Goal: Information Seeking & Learning: Learn about a topic

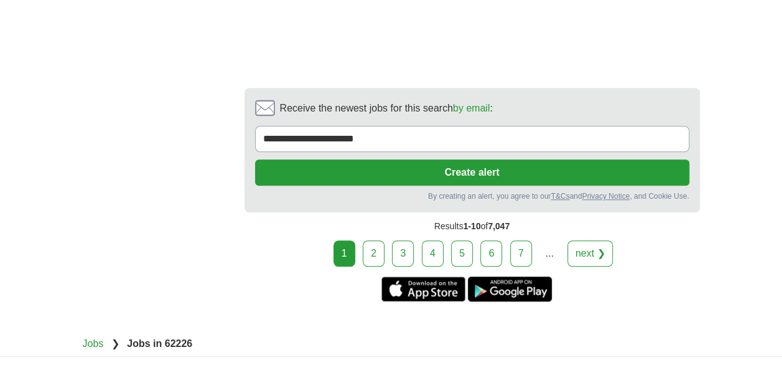
scroll to position [2739, 0]
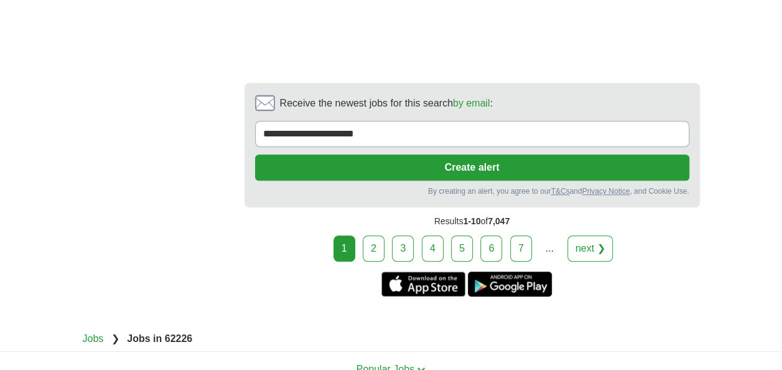
click at [580, 235] on link "next ❯" at bounding box center [591, 248] width 46 height 26
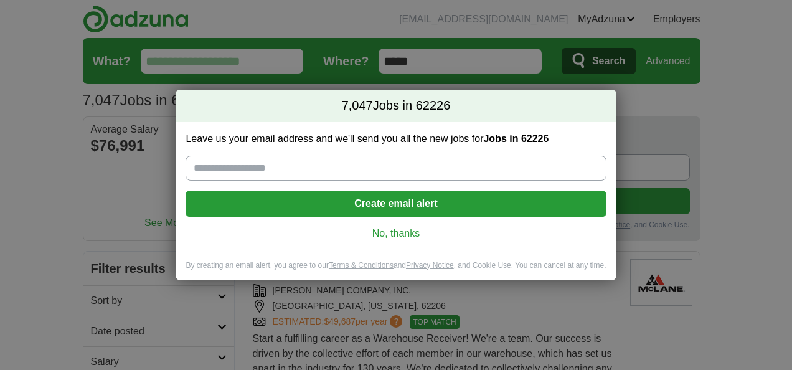
click at [397, 234] on link "No, thanks" at bounding box center [395, 234] width 400 height 14
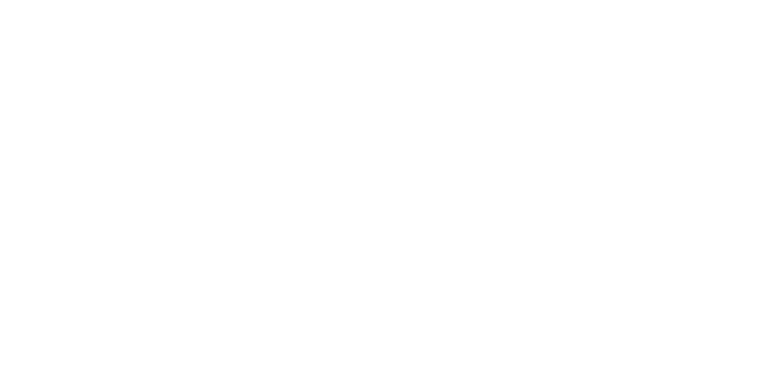
scroll to position [2117, 0]
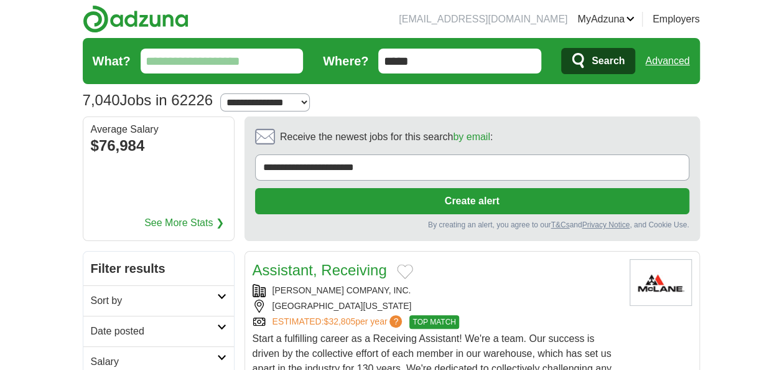
scroll to position [1975, 0]
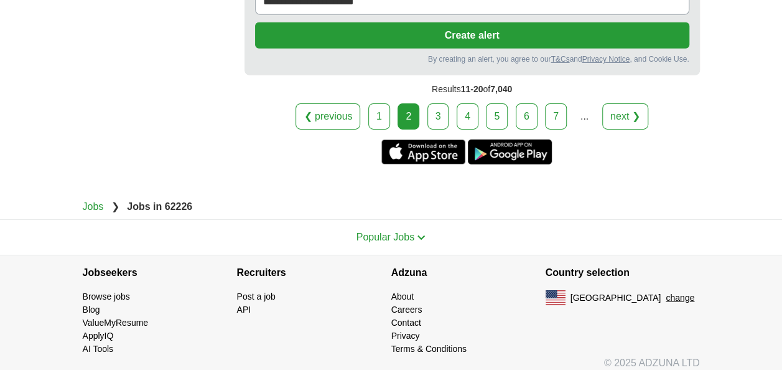
click at [624, 115] on link "next ❯" at bounding box center [626, 116] width 46 height 26
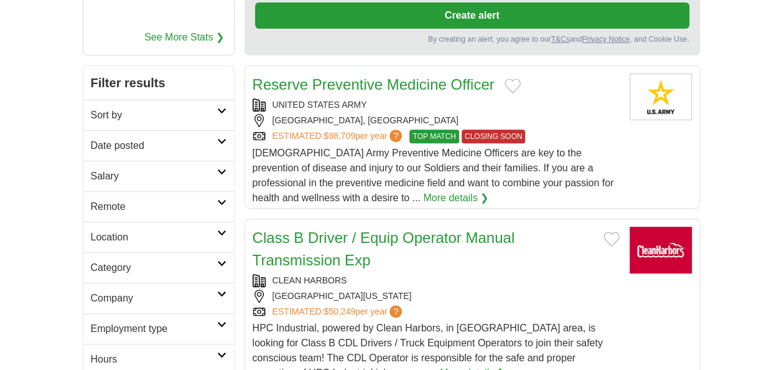
scroll to position [187, 0]
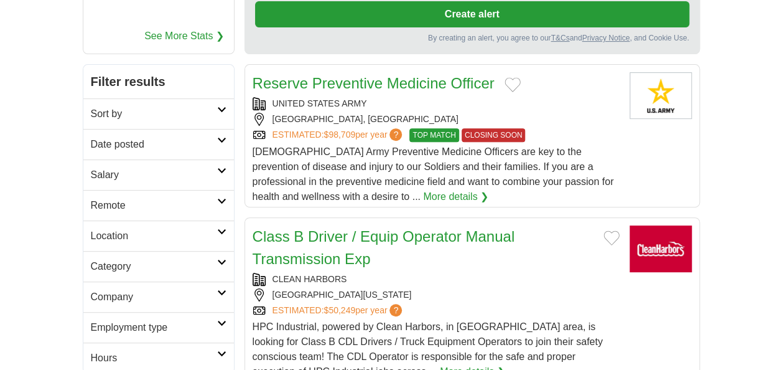
click at [222, 231] on icon at bounding box center [221, 231] width 9 height 6
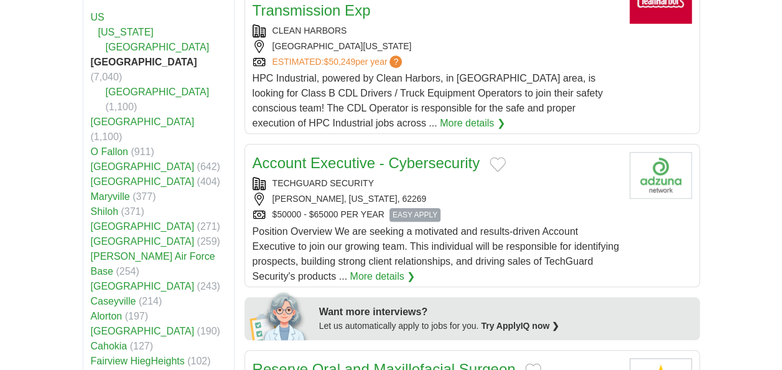
scroll to position [436, 0]
click at [106, 29] on link "[US_STATE]" at bounding box center [125, 31] width 55 height 11
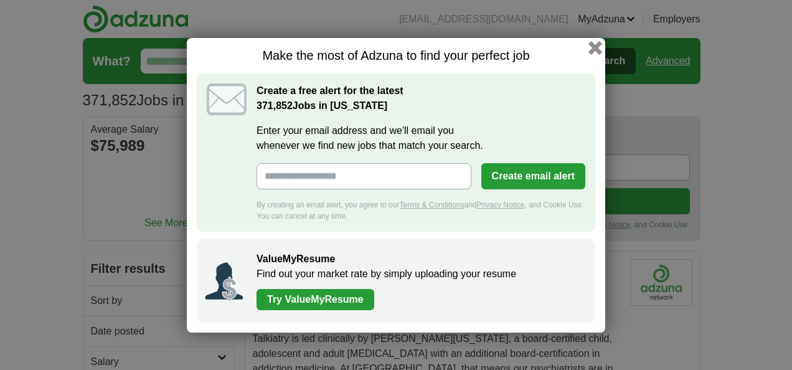
click at [593, 52] on button "button" at bounding box center [595, 47] width 14 height 14
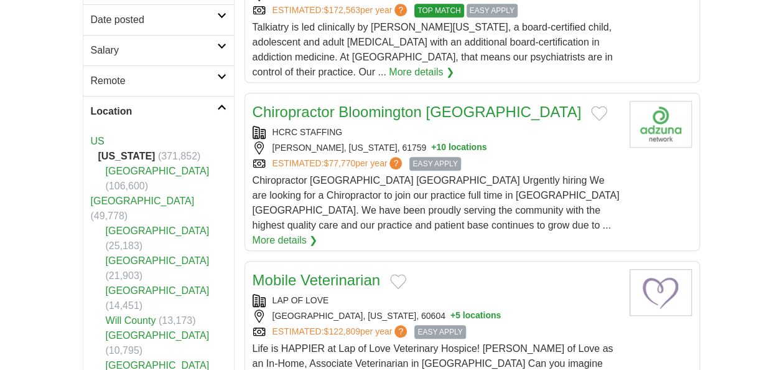
scroll to position [498, 0]
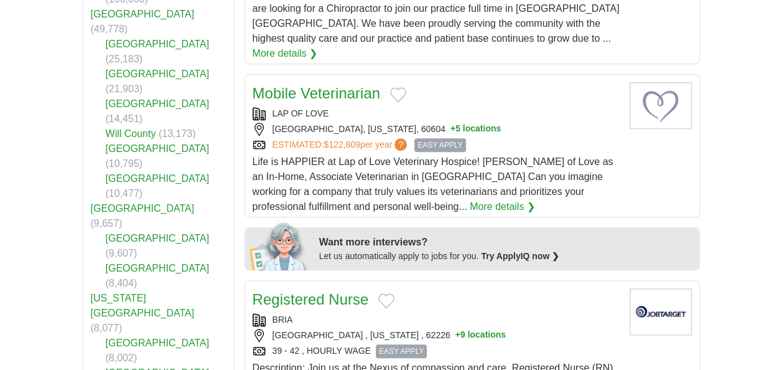
click at [131, 337] on link "[GEOGRAPHIC_DATA]" at bounding box center [158, 342] width 104 height 11
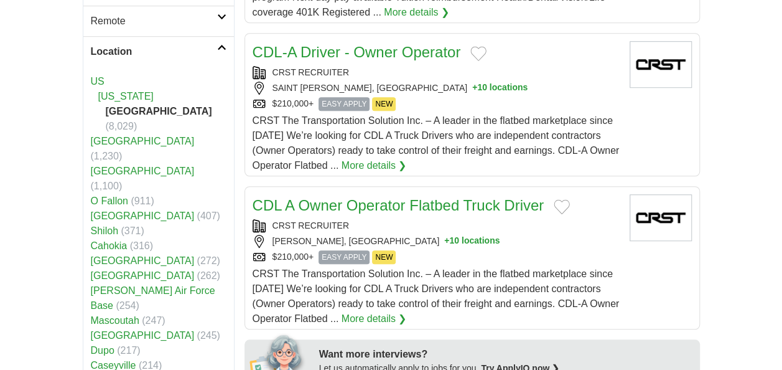
scroll to position [374, 0]
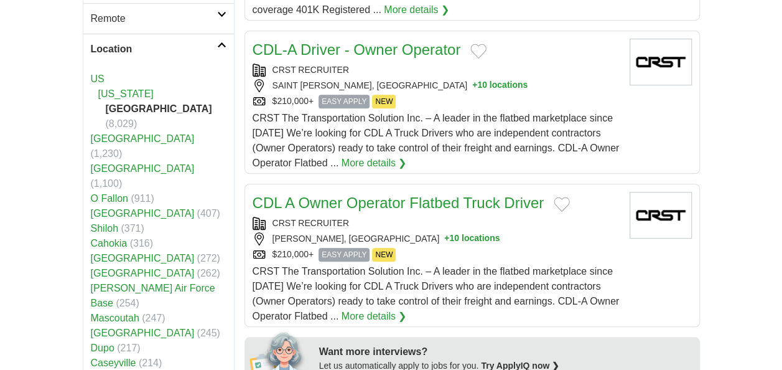
click at [120, 163] on link "Belleville" at bounding box center [143, 168] width 104 height 11
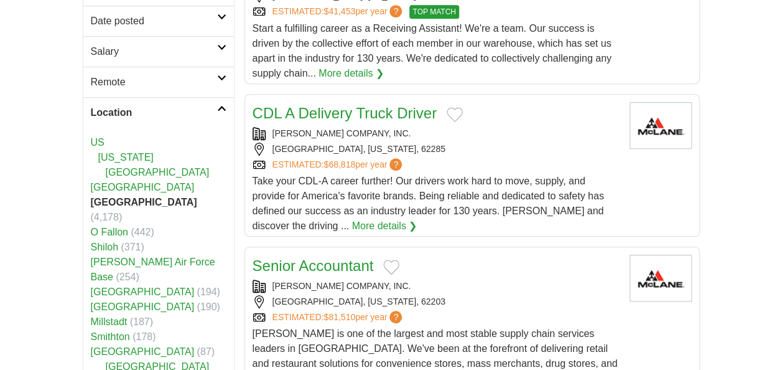
scroll to position [311, 0]
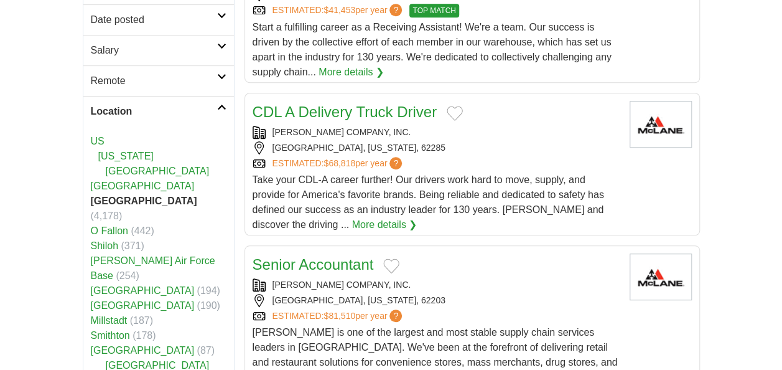
click at [116, 300] on link "[GEOGRAPHIC_DATA]" at bounding box center [143, 305] width 104 height 11
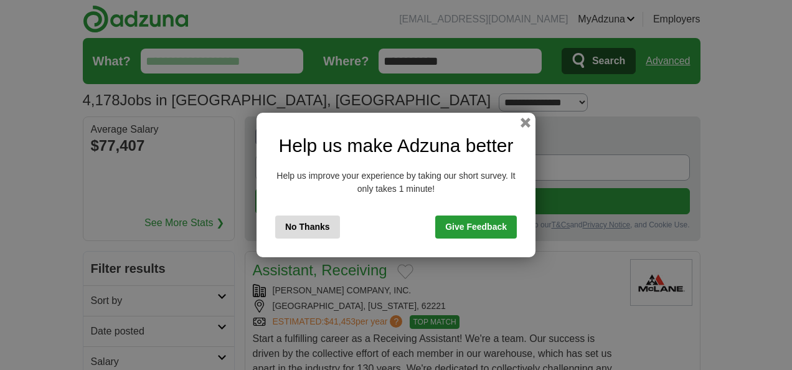
click at [303, 219] on button "No Thanks" at bounding box center [307, 226] width 65 height 23
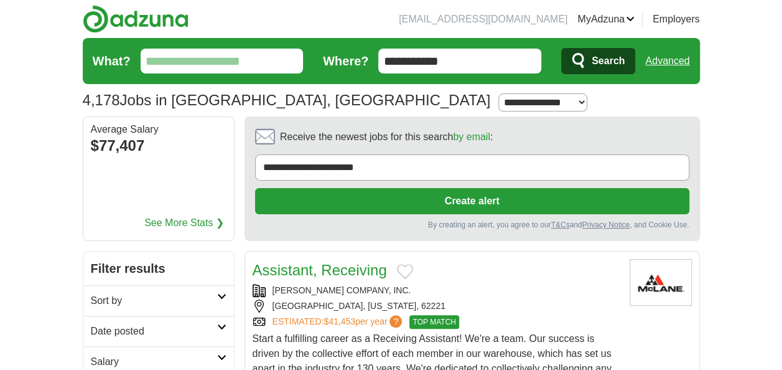
click at [499, 98] on select "**********" at bounding box center [543, 102] width 89 height 18
select select "*"
click at [499, 93] on select "**********" at bounding box center [543, 102] width 89 height 18
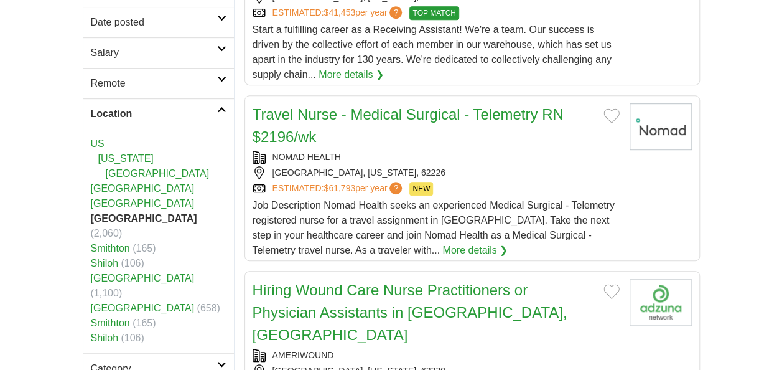
scroll to position [311, 0]
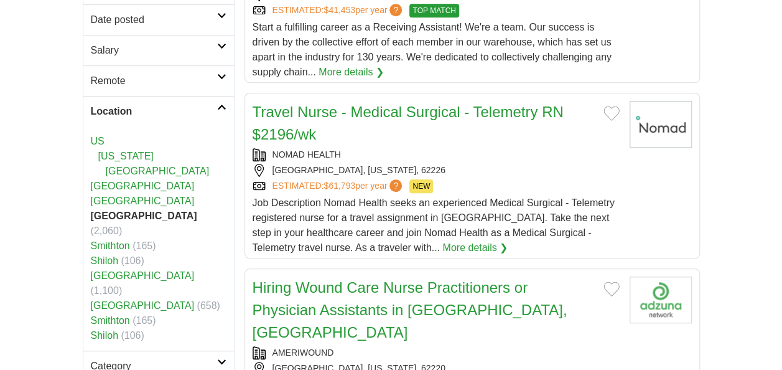
click at [117, 184] on link "Belleville" at bounding box center [143, 186] width 104 height 11
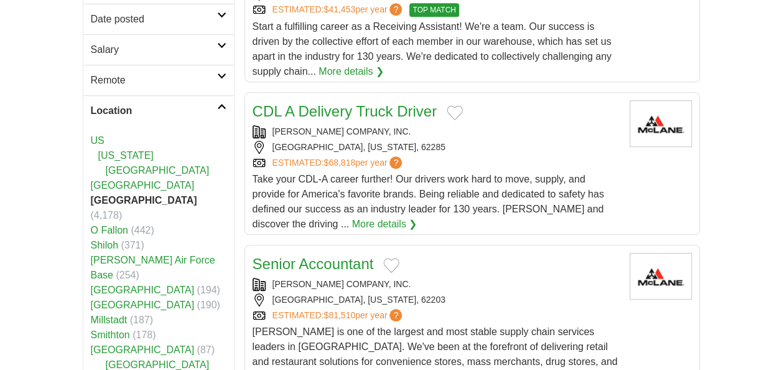
scroll to position [436, 0]
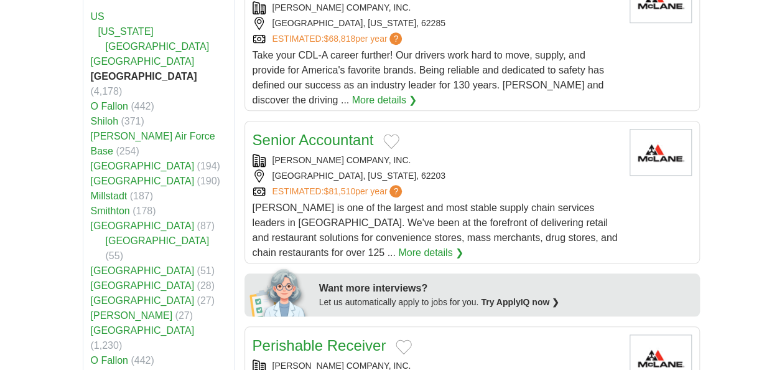
click at [133, 235] on link "Monroe County" at bounding box center [158, 240] width 104 height 11
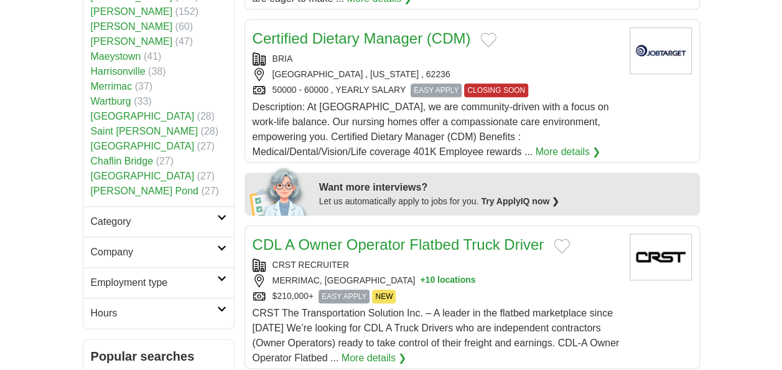
scroll to position [623, 0]
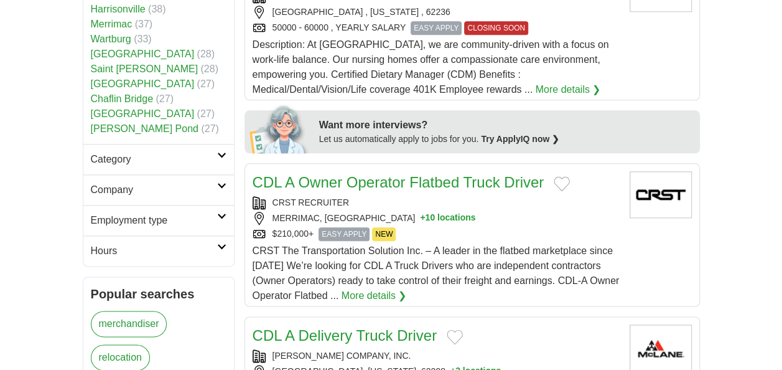
click at [215, 213] on h2 "Employment type" at bounding box center [154, 220] width 126 height 15
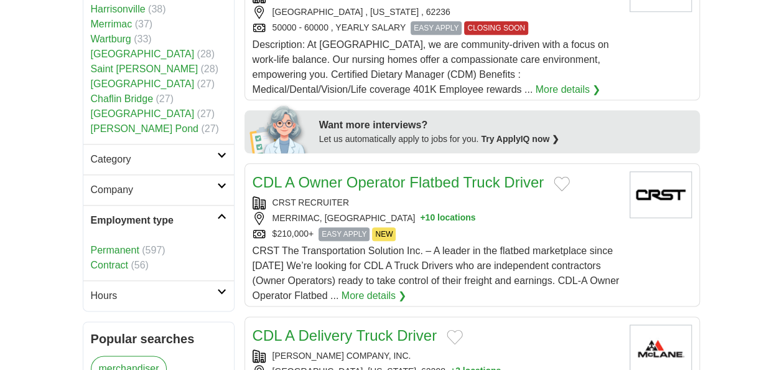
click at [215, 213] on h2 "Employment type" at bounding box center [154, 220] width 126 height 15
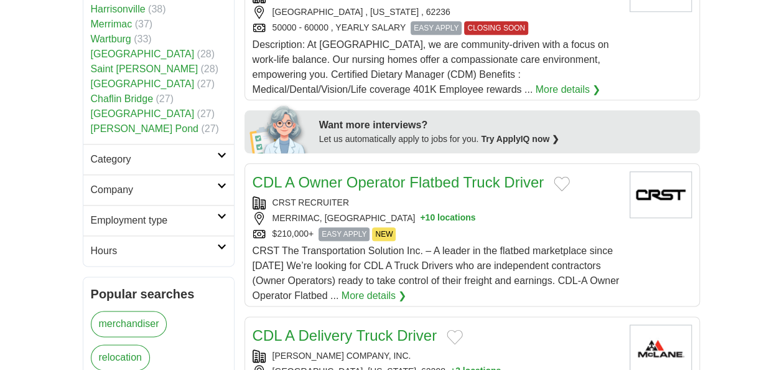
click at [213, 243] on h2 "Hours" at bounding box center [154, 250] width 126 height 15
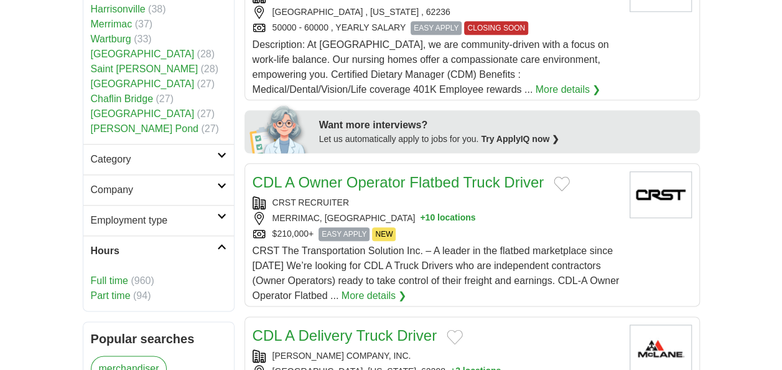
click at [213, 243] on h2 "Hours" at bounding box center [154, 250] width 126 height 15
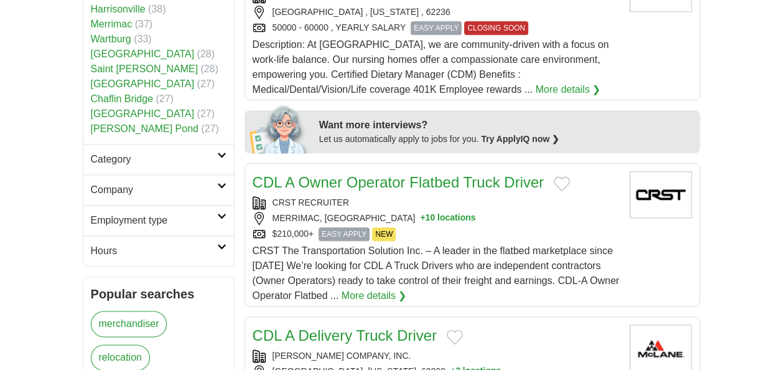
click at [217, 174] on link "Company" at bounding box center [158, 189] width 151 height 31
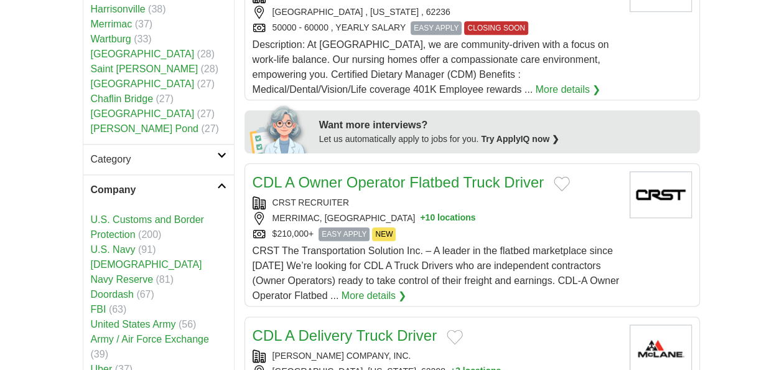
click at [217, 174] on link "Company" at bounding box center [158, 189] width 151 height 31
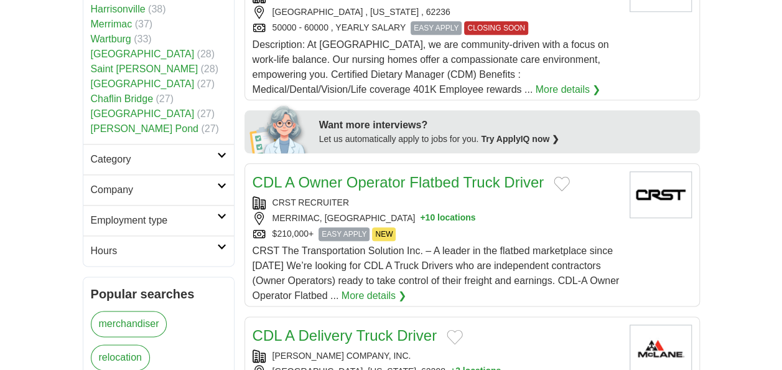
click at [219, 152] on icon at bounding box center [221, 155] width 9 height 6
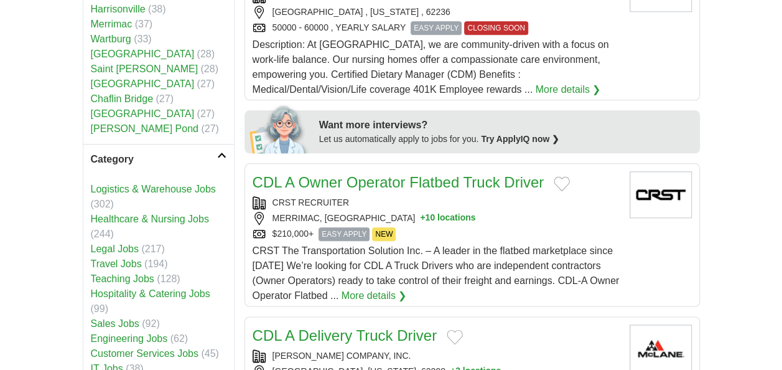
scroll to position [685, 0]
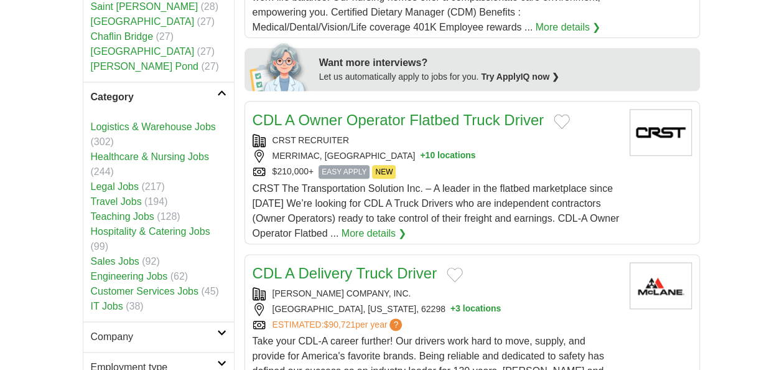
click at [220, 90] on icon at bounding box center [221, 93] width 9 height 6
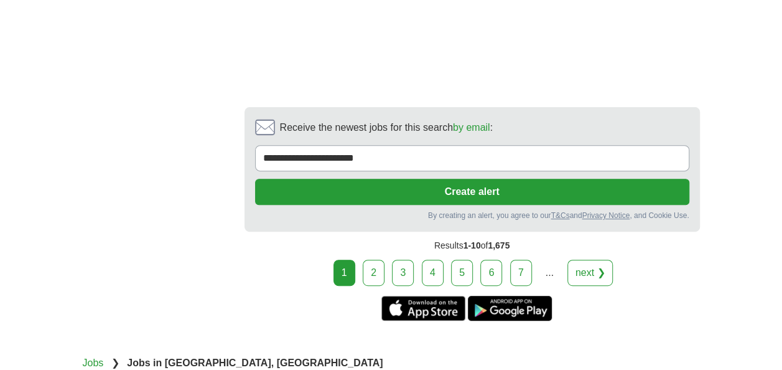
scroll to position [2552, 0]
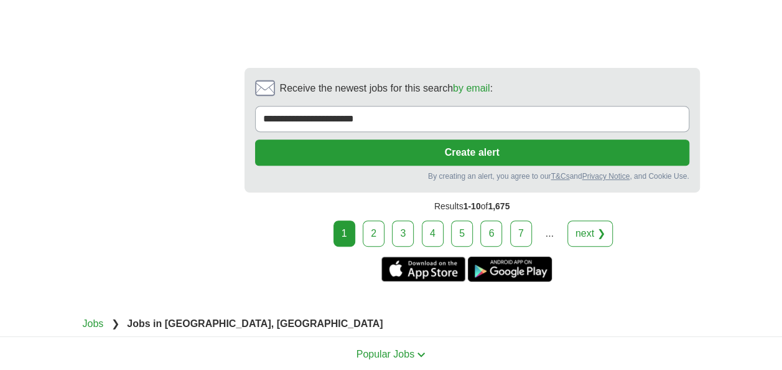
click at [403, 225] on link "3" at bounding box center [403, 233] width 22 height 26
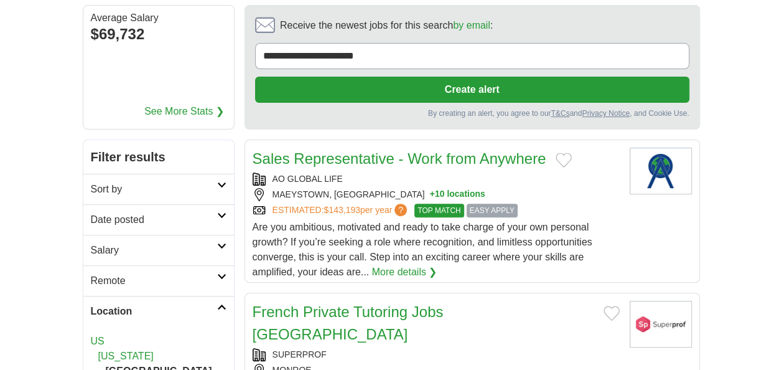
scroll to position [125, 0]
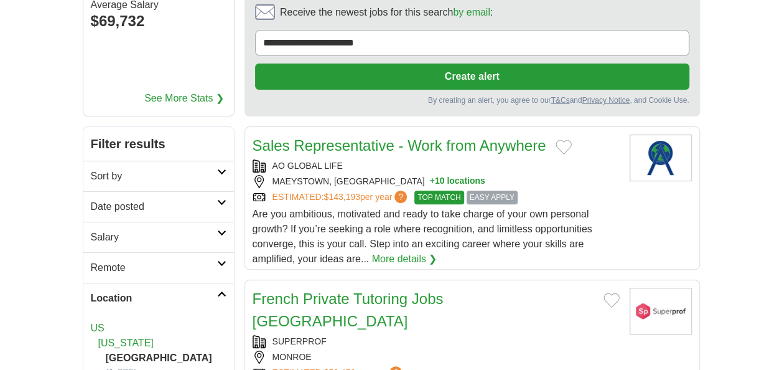
click at [417, 261] on link "More details ❯" at bounding box center [404, 258] width 65 height 15
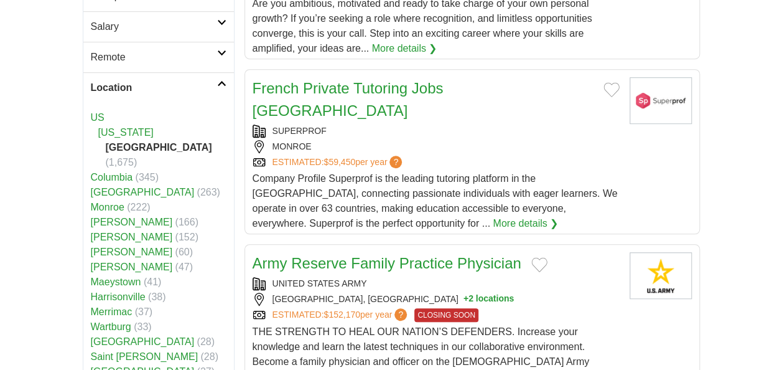
scroll to position [311, 0]
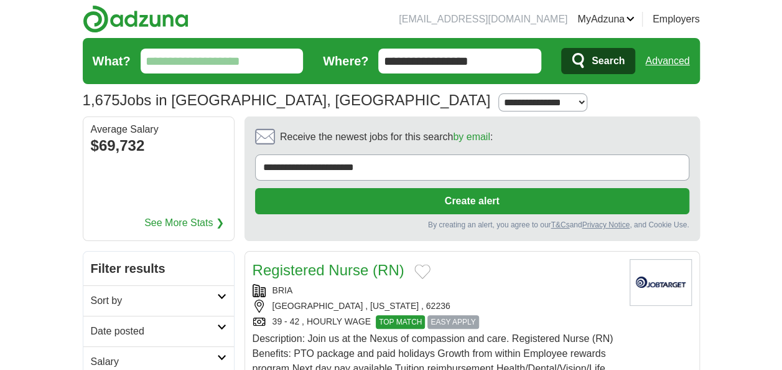
scroll to position [1976, 0]
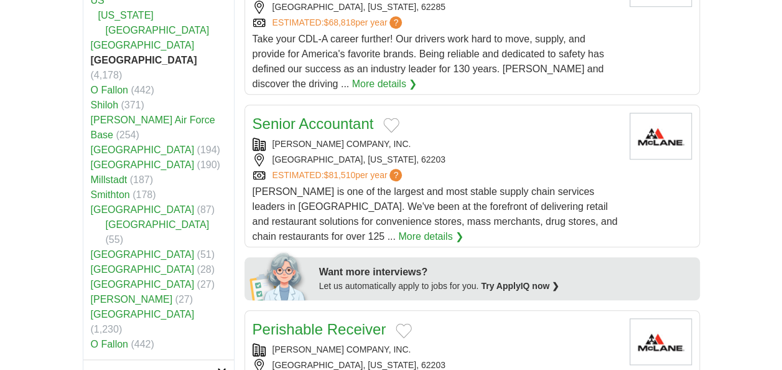
scroll to position [436, 0]
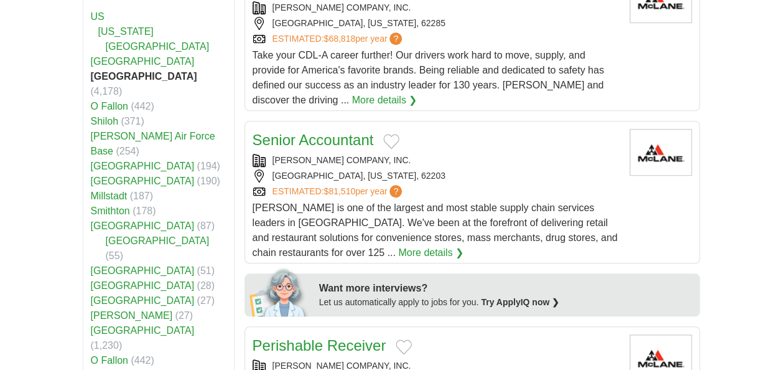
click at [148, 43] on link "[GEOGRAPHIC_DATA]" at bounding box center [158, 46] width 104 height 11
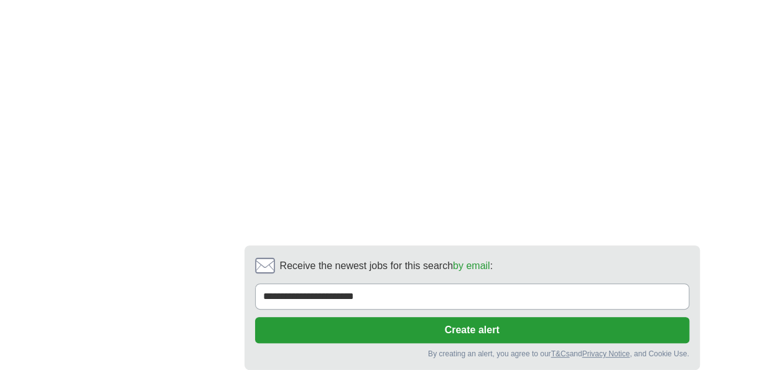
scroll to position [2552, 0]
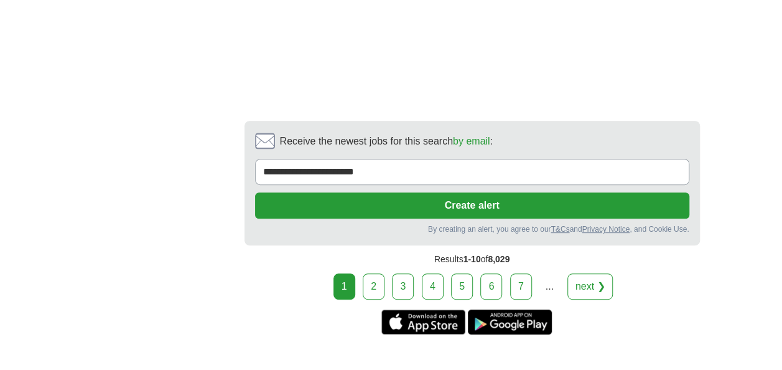
click at [589, 274] on link "next ❯" at bounding box center [591, 286] width 46 height 26
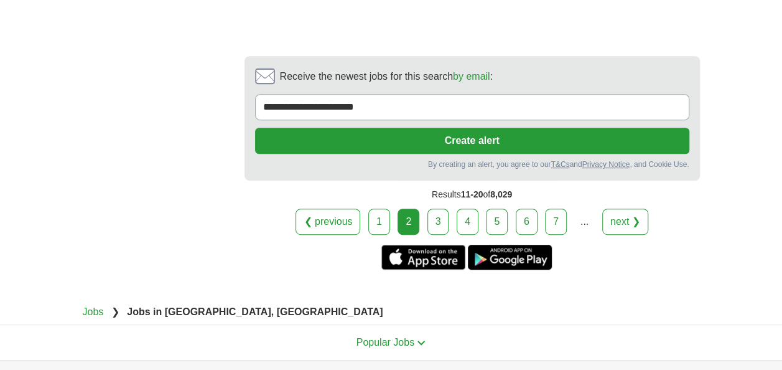
scroll to position [2615, 0]
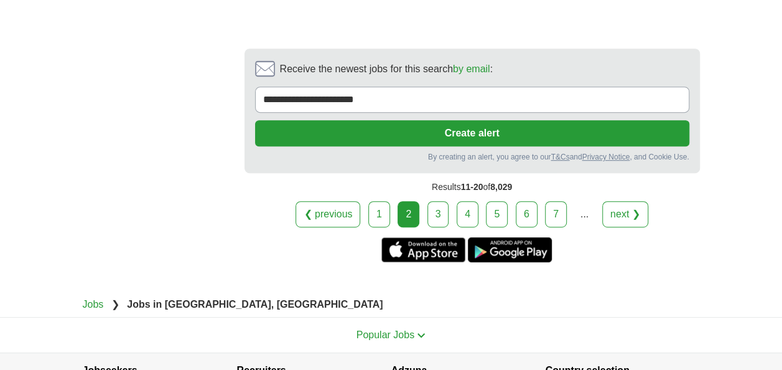
click at [628, 201] on link "next ❯" at bounding box center [626, 214] width 46 height 26
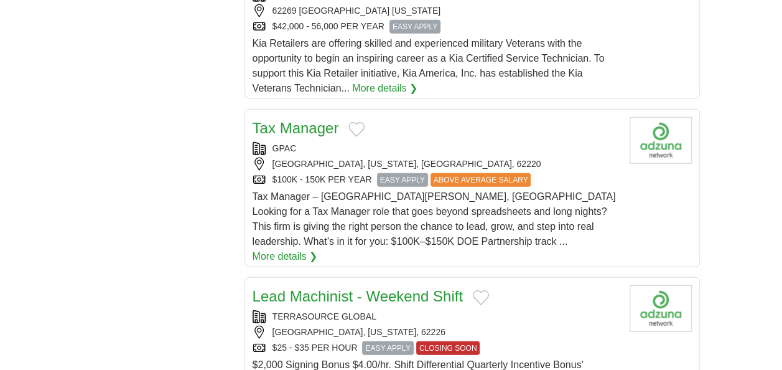
scroll to position [1556, 0]
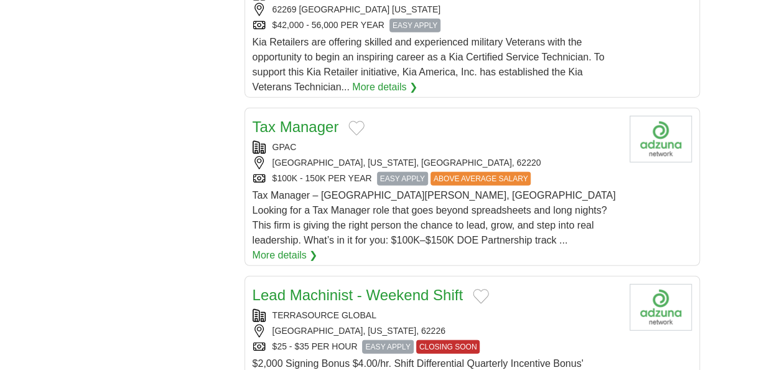
click at [318, 248] on link "More details ❯" at bounding box center [285, 255] width 65 height 15
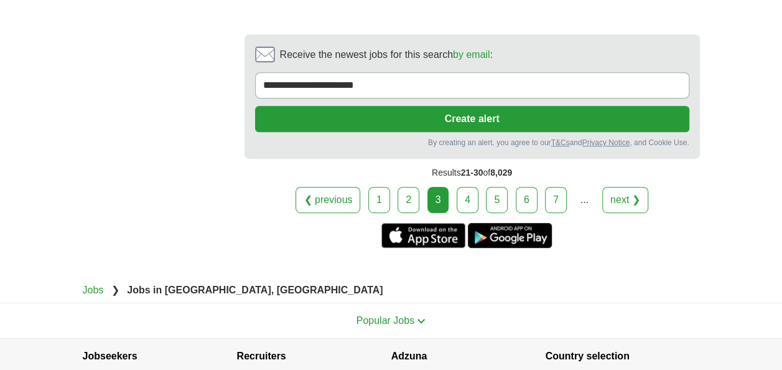
scroll to position [2615, 0]
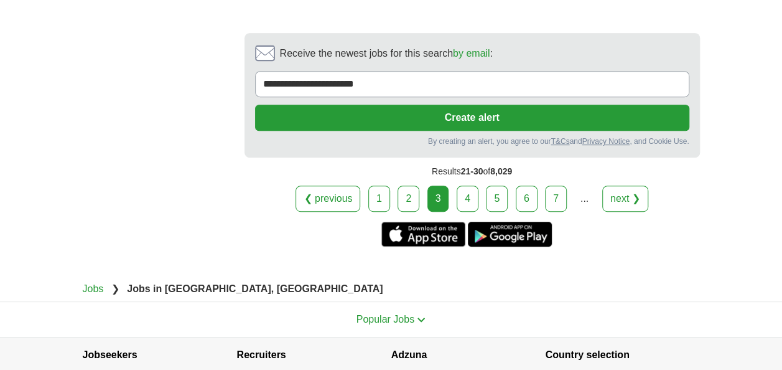
click at [618, 186] on link "next ❯" at bounding box center [626, 199] width 46 height 26
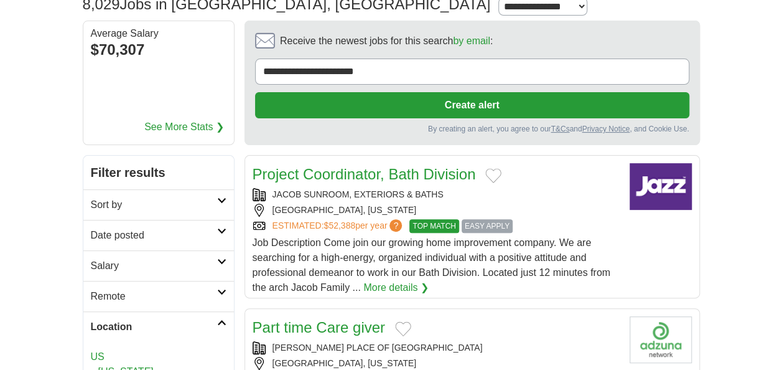
scroll to position [125, 0]
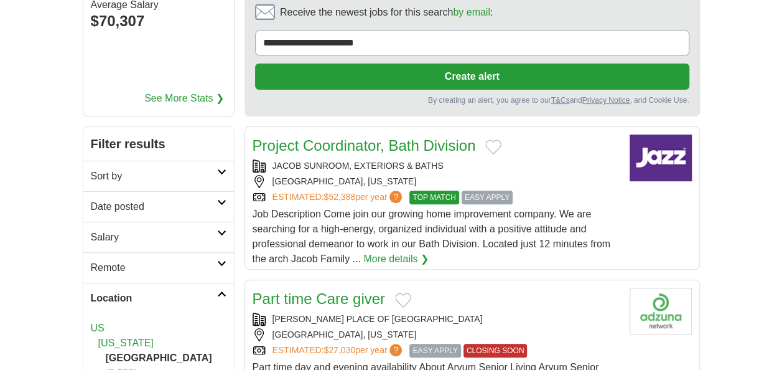
click at [402, 256] on link "More details ❯" at bounding box center [396, 258] width 65 height 15
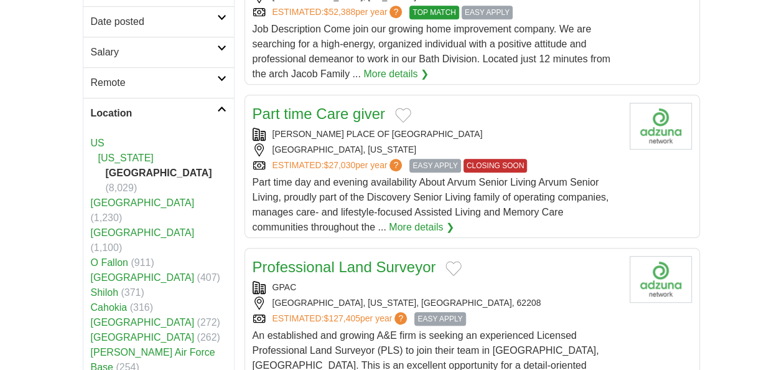
scroll to position [311, 0]
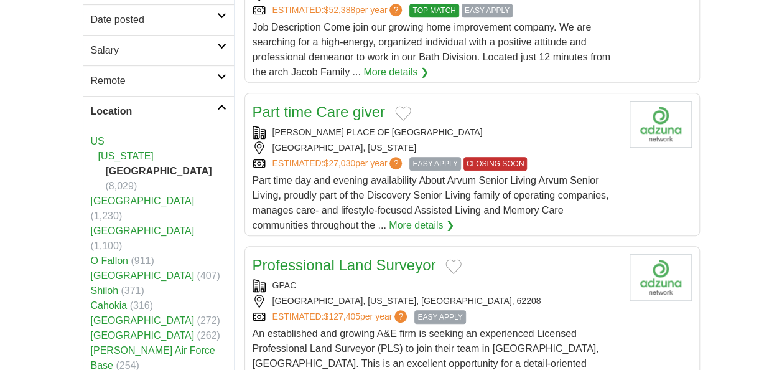
click at [421, 227] on link "More details ❯" at bounding box center [421, 225] width 65 height 15
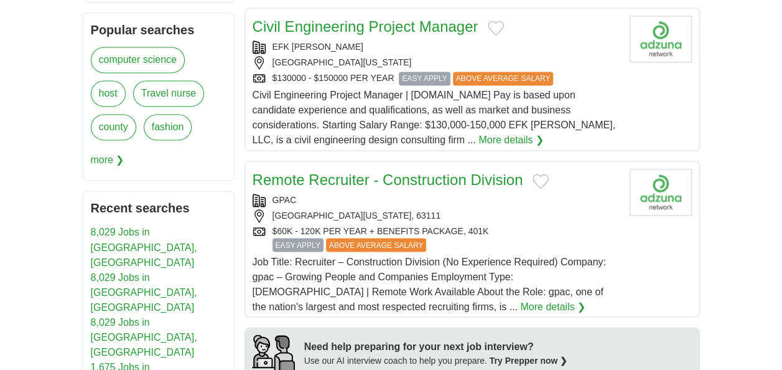
scroll to position [934, 0]
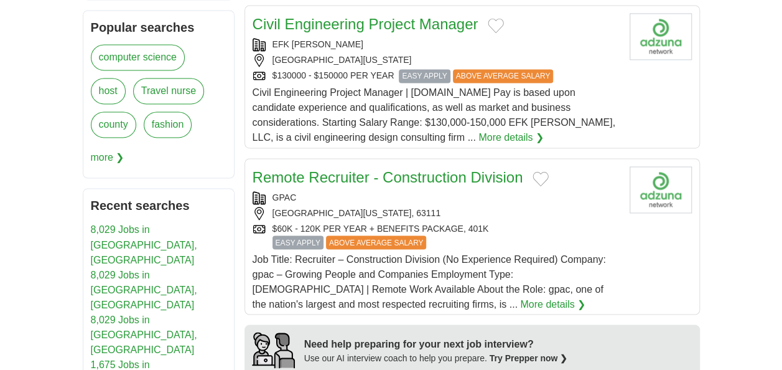
click at [520, 296] on link "More details ❯" at bounding box center [552, 303] width 65 height 15
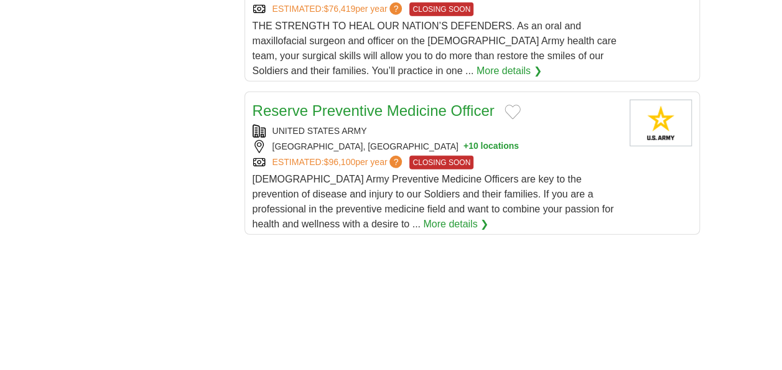
scroll to position [1681, 0]
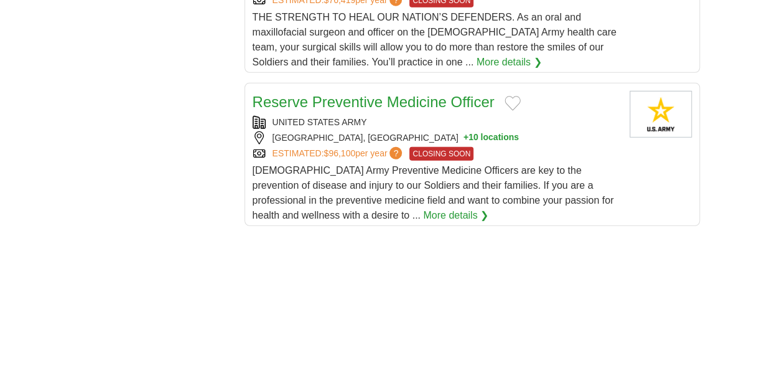
click at [423, 208] on link "More details ❯" at bounding box center [455, 215] width 65 height 15
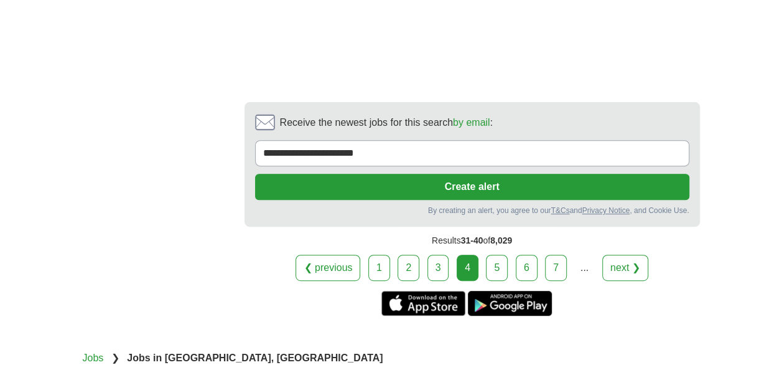
scroll to position [2615, 0]
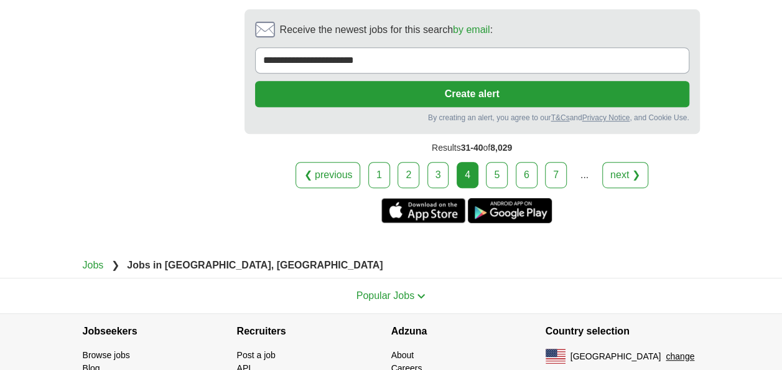
click at [624, 162] on link "next ❯" at bounding box center [626, 175] width 46 height 26
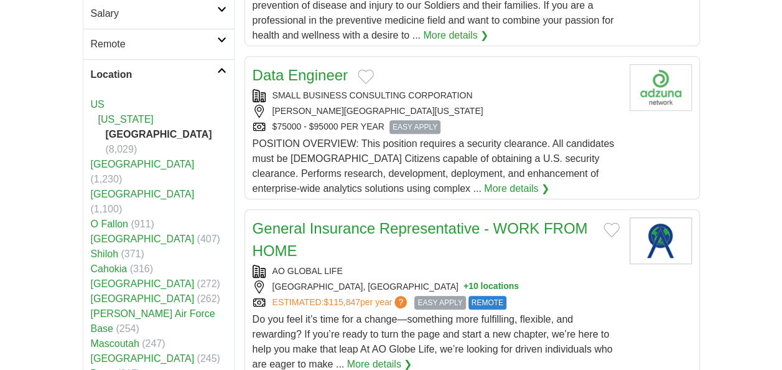
scroll to position [374, 0]
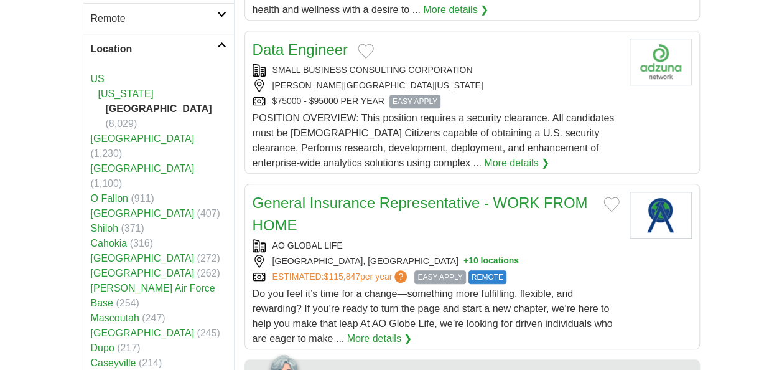
click at [484, 159] on link "More details ❯" at bounding box center [516, 163] width 65 height 15
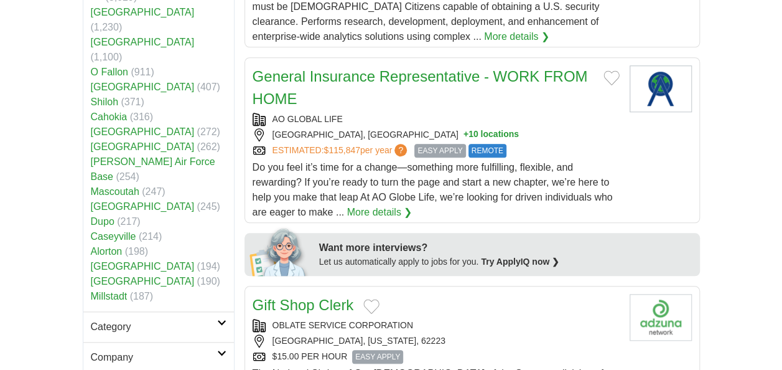
scroll to position [498, 0]
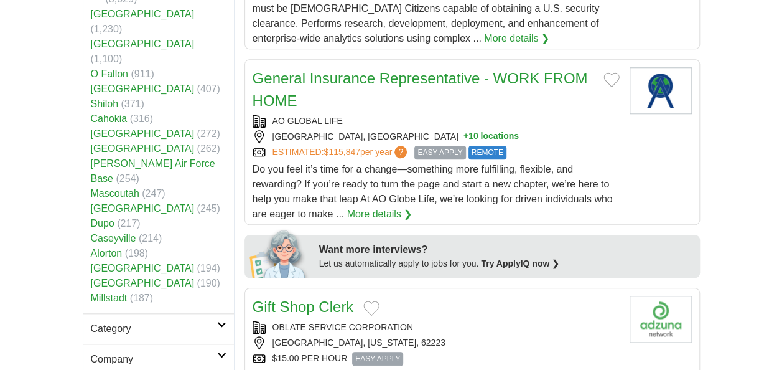
click at [388, 209] on link "More details ❯" at bounding box center [379, 214] width 65 height 15
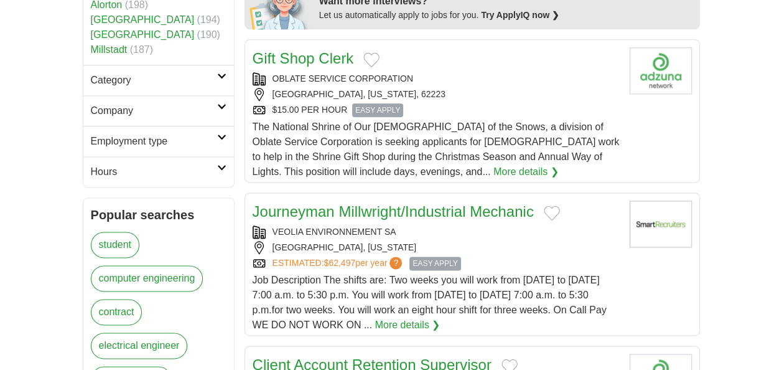
scroll to position [747, 0]
click at [494, 164] on link "More details ❯" at bounding box center [526, 171] width 65 height 15
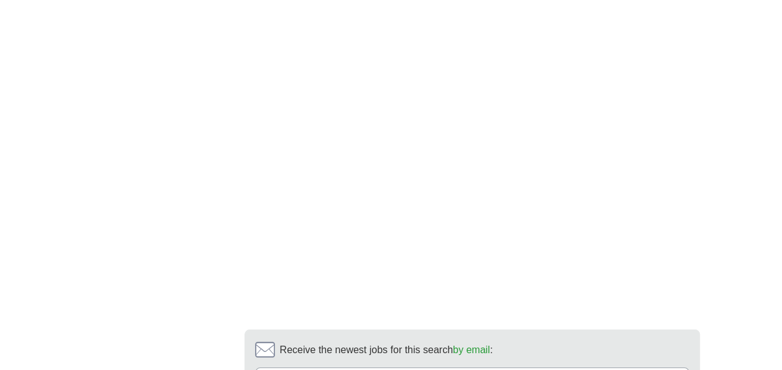
scroll to position [2241, 0]
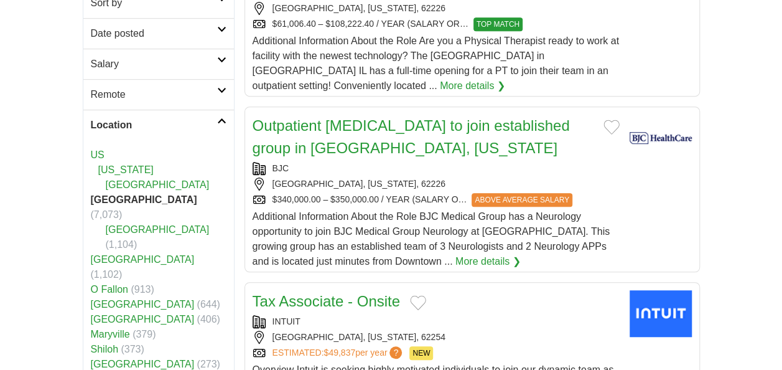
scroll to position [311, 0]
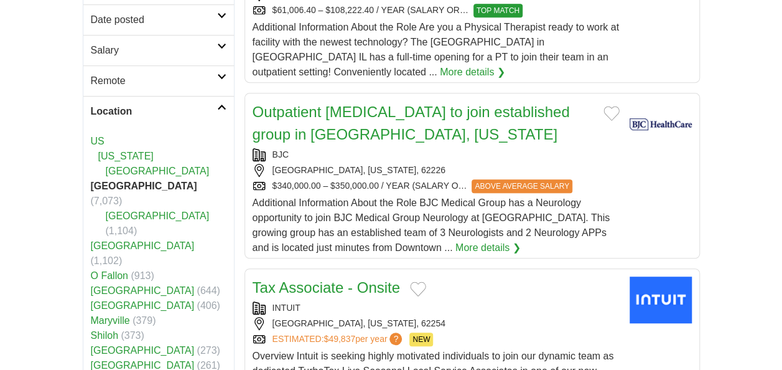
click at [133, 171] on link "[GEOGRAPHIC_DATA]" at bounding box center [158, 171] width 104 height 11
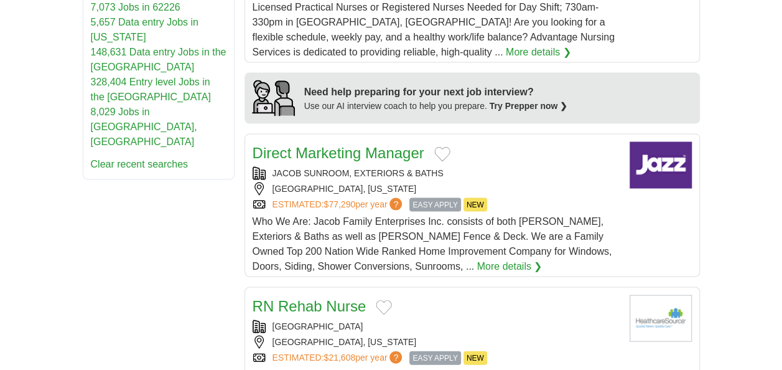
scroll to position [1245, 0]
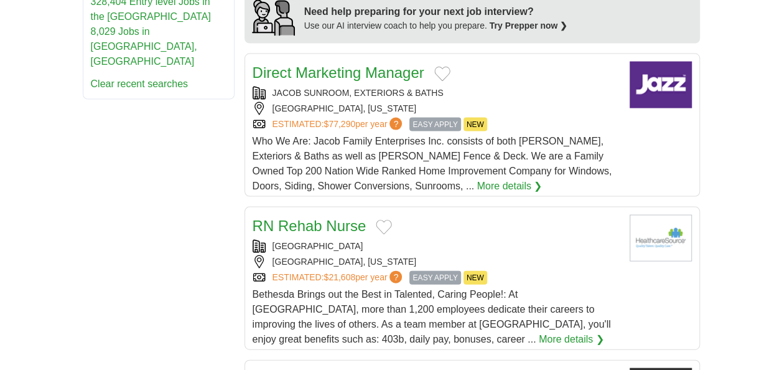
click at [477, 179] on link "More details ❯" at bounding box center [509, 186] width 65 height 15
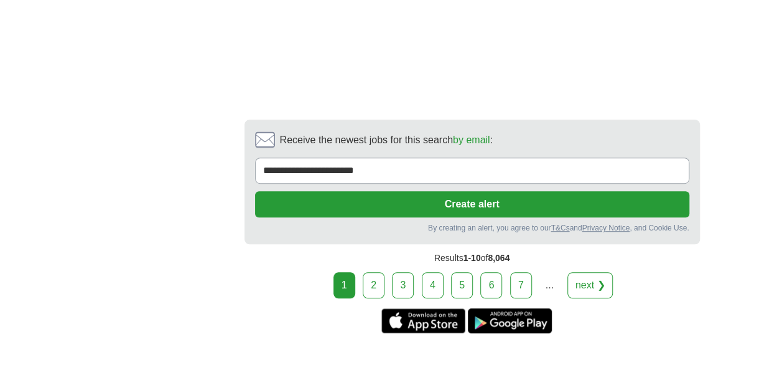
scroll to position [2677, 0]
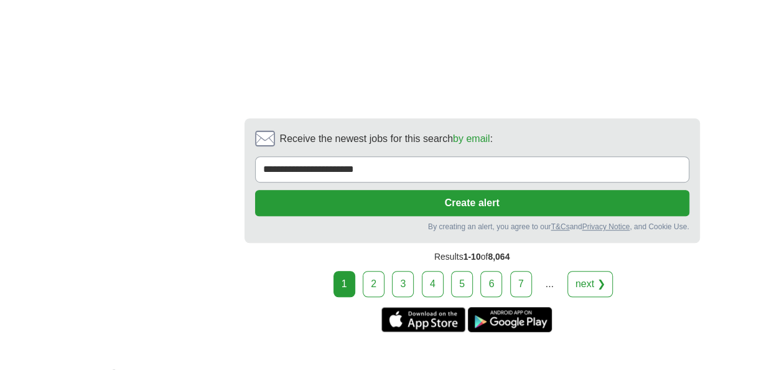
click at [575, 271] on link "next ❯" at bounding box center [591, 284] width 46 height 26
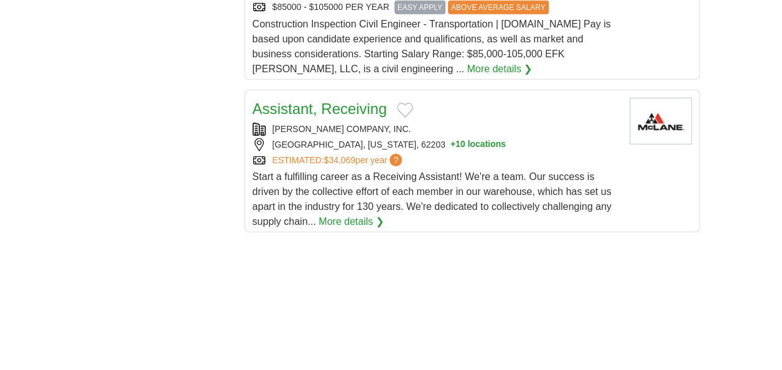
scroll to position [1743, 0]
click at [344, 214] on link "More details ❯" at bounding box center [351, 221] width 65 height 15
click at [360, 214] on link "More details ❯" at bounding box center [351, 221] width 65 height 15
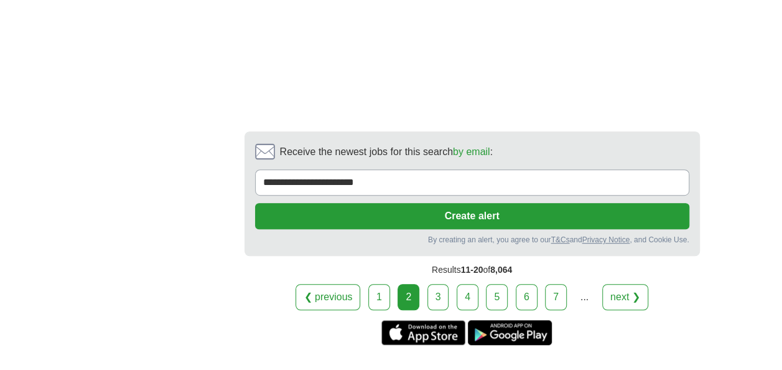
scroll to position [2615, 0]
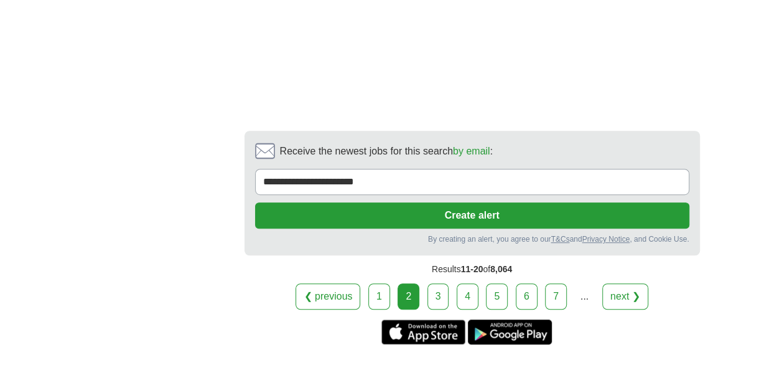
click at [617, 284] on link "next ❯" at bounding box center [626, 296] width 46 height 26
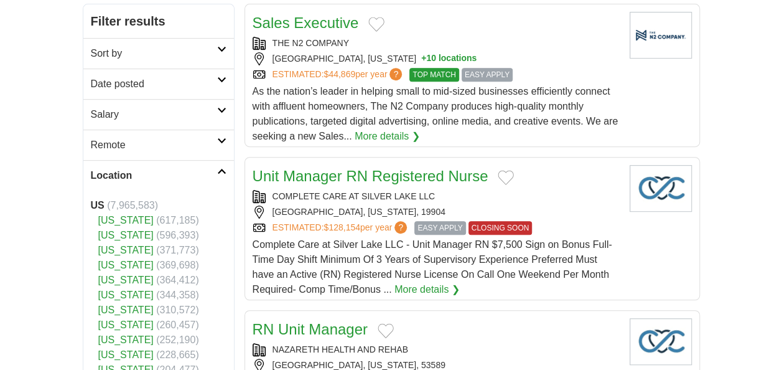
scroll to position [249, 0]
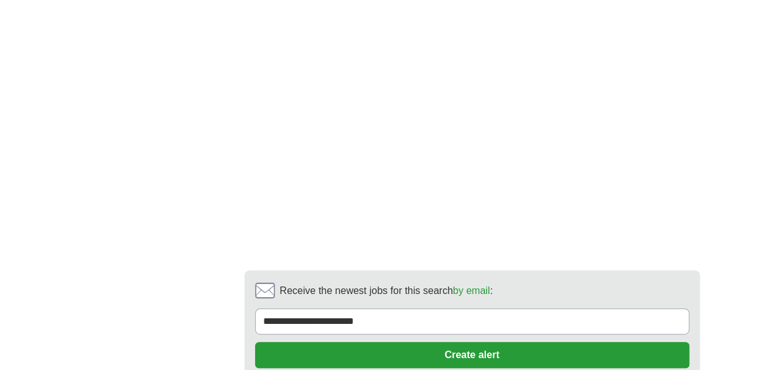
scroll to position [2490, 0]
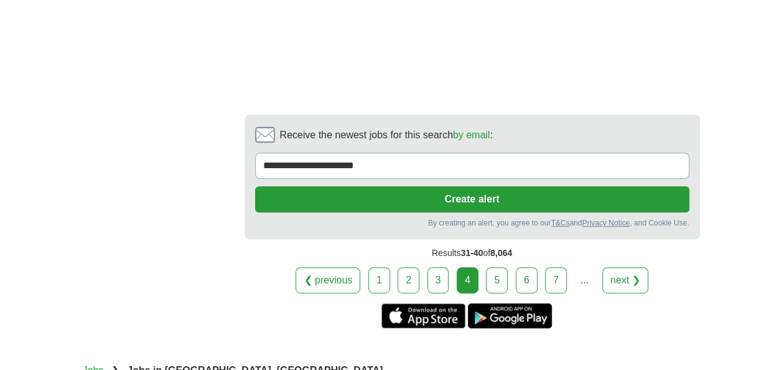
scroll to position [2552, 0]
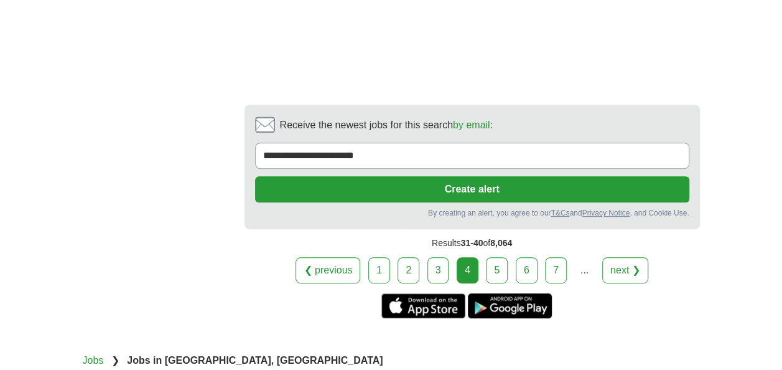
click at [623, 257] on link "next ❯" at bounding box center [626, 270] width 46 height 26
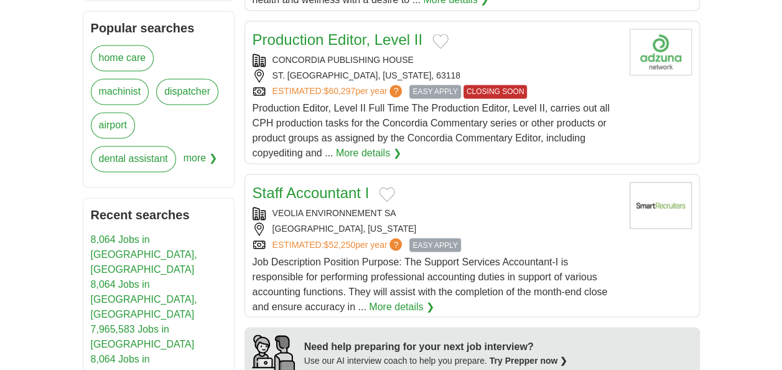
scroll to position [934, 0]
click at [418, 298] on link "More details ❯" at bounding box center [401, 305] width 65 height 15
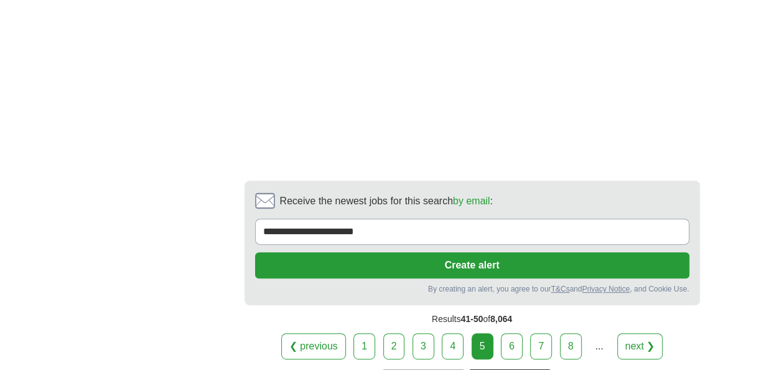
scroll to position [2490, 0]
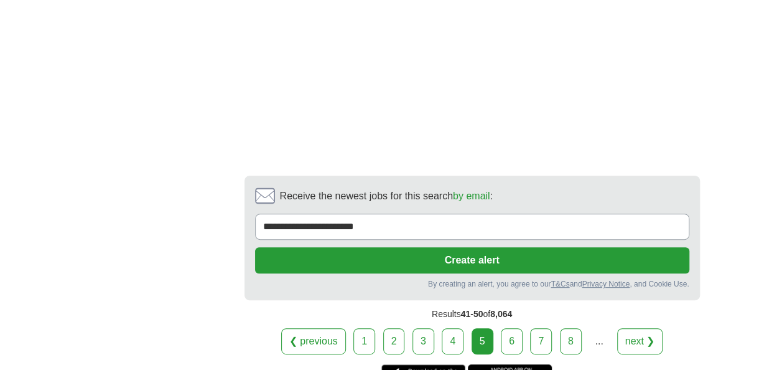
click at [643, 328] on link "next ❯" at bounding box center [641, 341] width 46 height 26
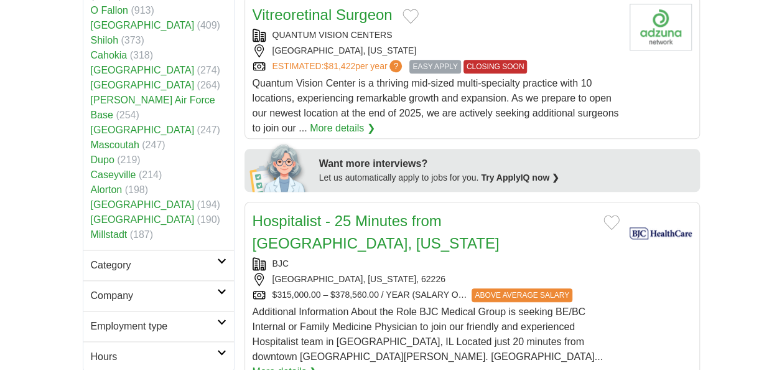
scroll to position [560, 0]
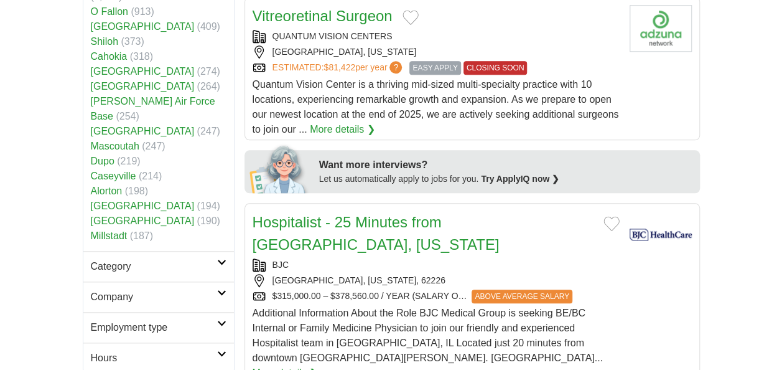
click at [318, 365] on link "More details ❯" at bounding box center [285, 372] width 65 height 15
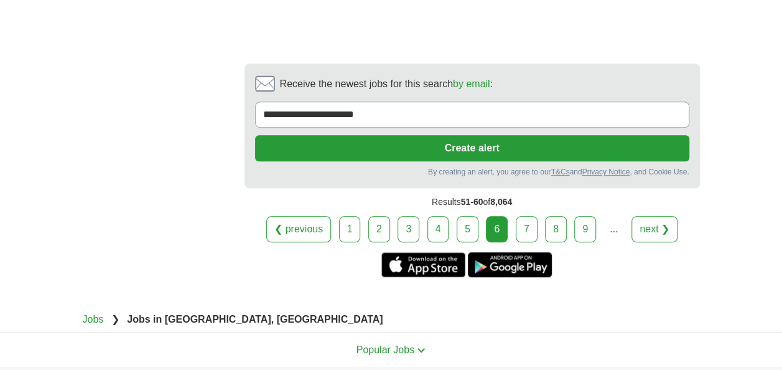
scroll to position [2739, 0]
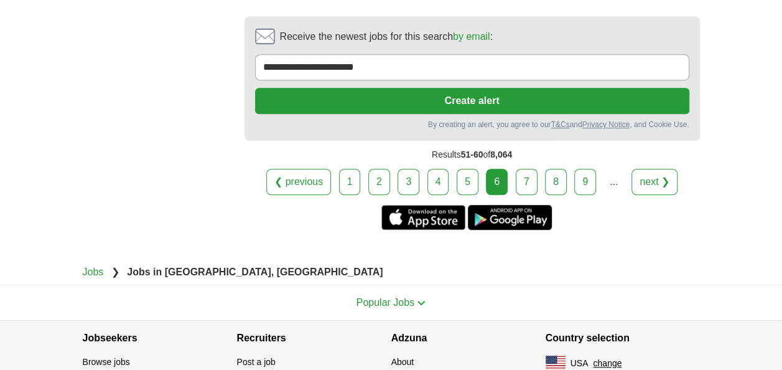
click at [640, 169] on link "next ❯" at bounding box center [655, 182] width 46 height 26
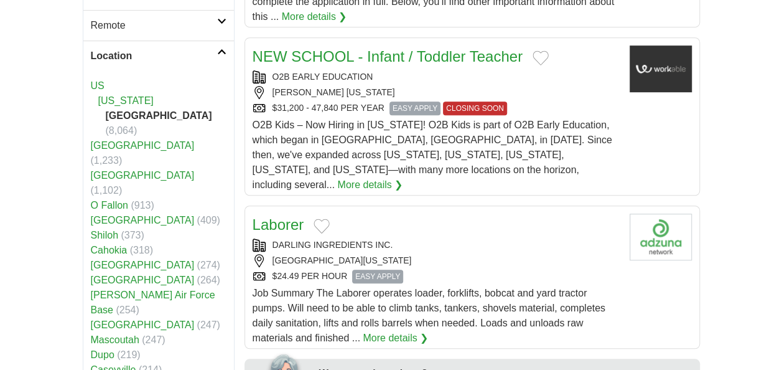
scroll to position [374, 0]
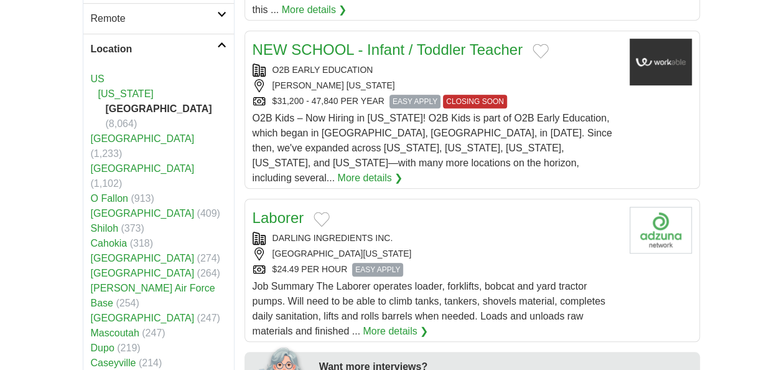
click at [403, 181] on link "More details ❯" at bounding box center [369, 178] width 65 height 15
